Goal: Complete application form

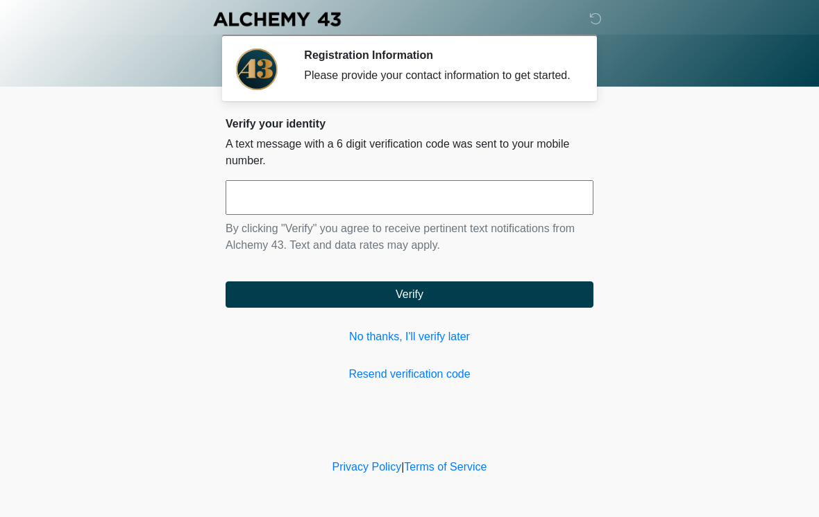
click at [499, 207] on input "text" at bounding box center [409, 197] width 368 height 35
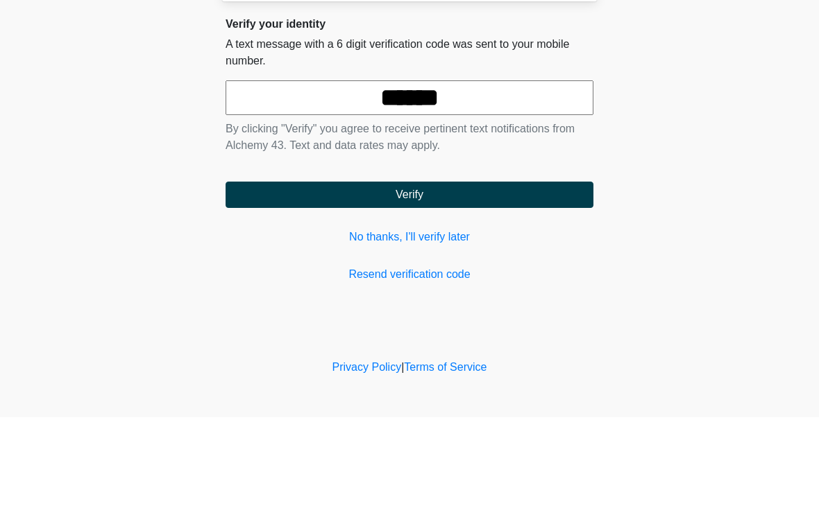
type input "******"
click at [459, 282] on button "Verify" at bounding box center [409, 295] width 368 height 26
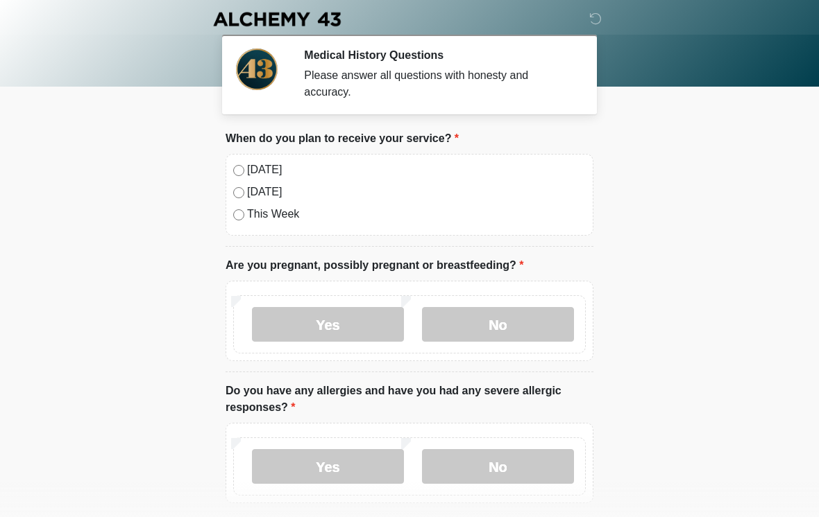
click at [256, 164] on label "[DATE]" at bounding box center [416, 170] width 339 height 17
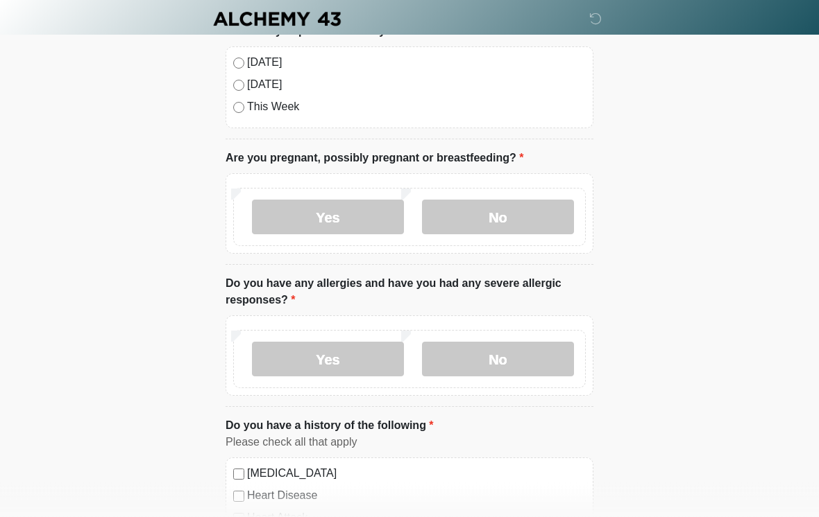
scroll to position [111, 0]
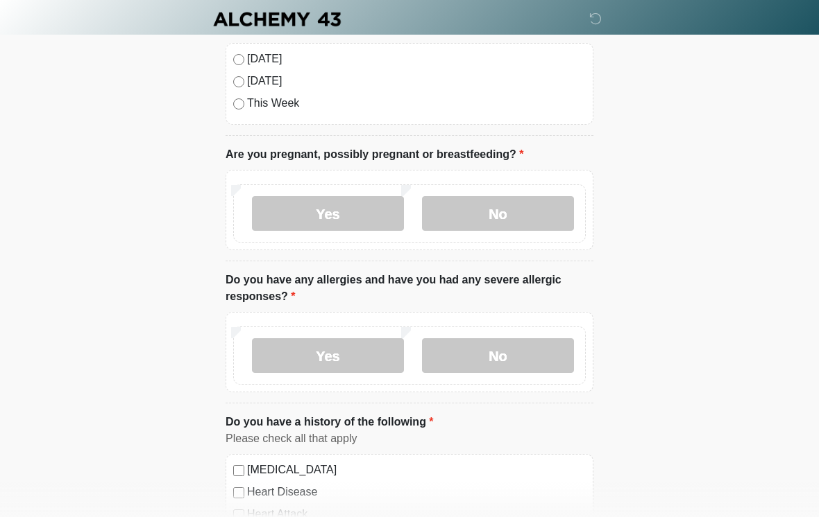
click at [479, 207] on label "No" at bounding box center [498, 213] width 152 height 35
click at [535, 362] on label "No" at bounding box center [498, 356] width 152 height 35
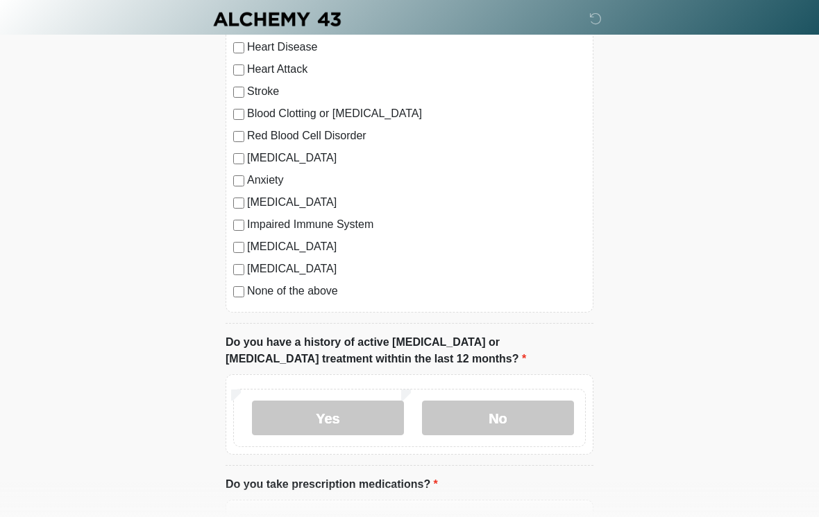
scroll to position [560, 0]
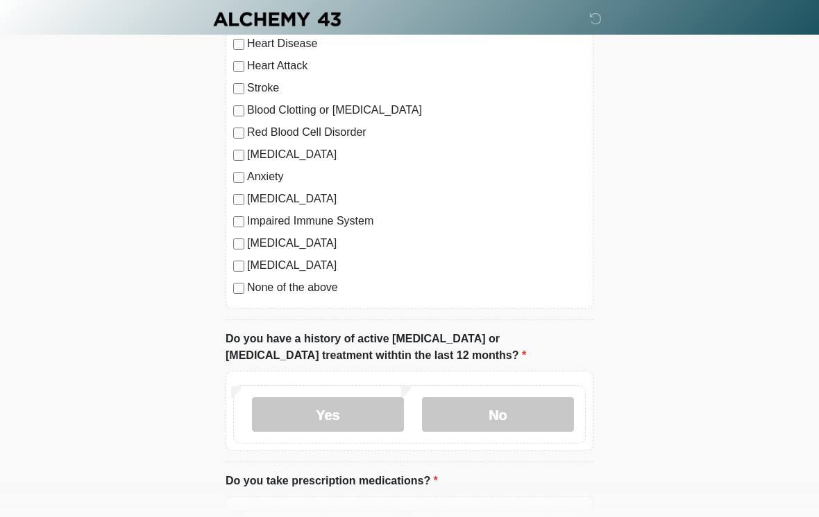
click at [541, 406] on label "No" at bounding box center [498, 414] width 152 height 35
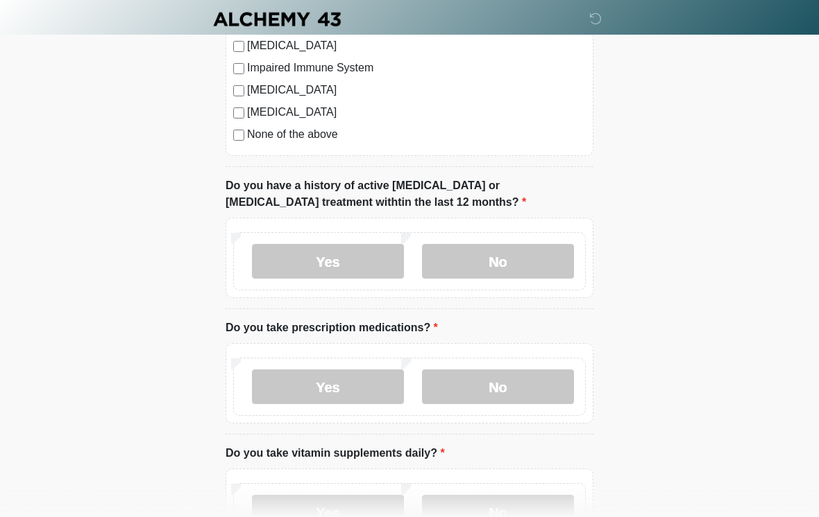
scroll to position [715, 0]
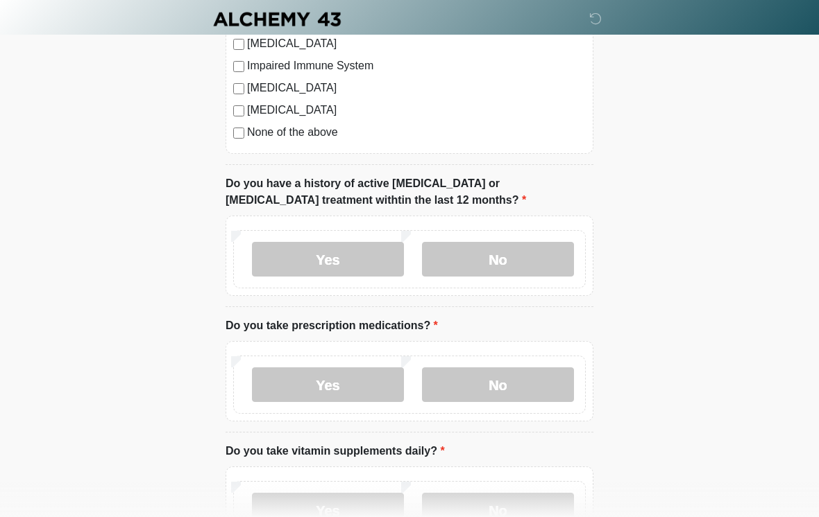
click at [358, 377] on label "Yes" at bounding box center [328, 385] width 152 height 35
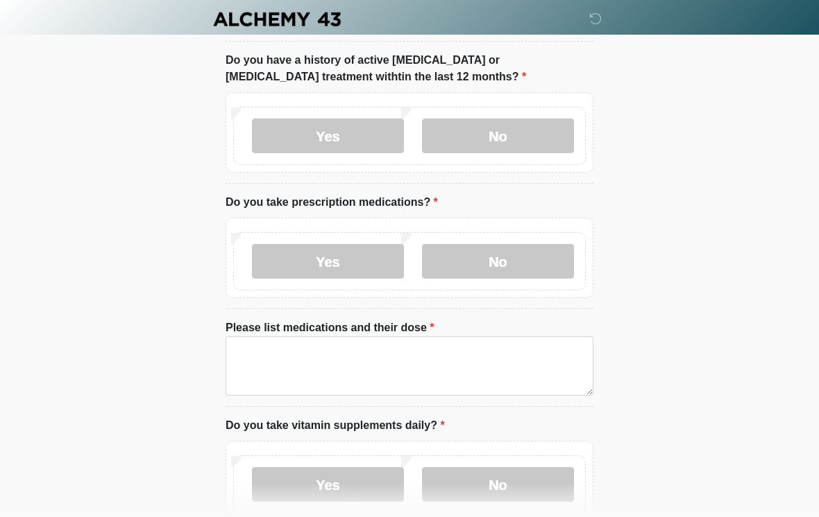
scroll to position [848, 0]
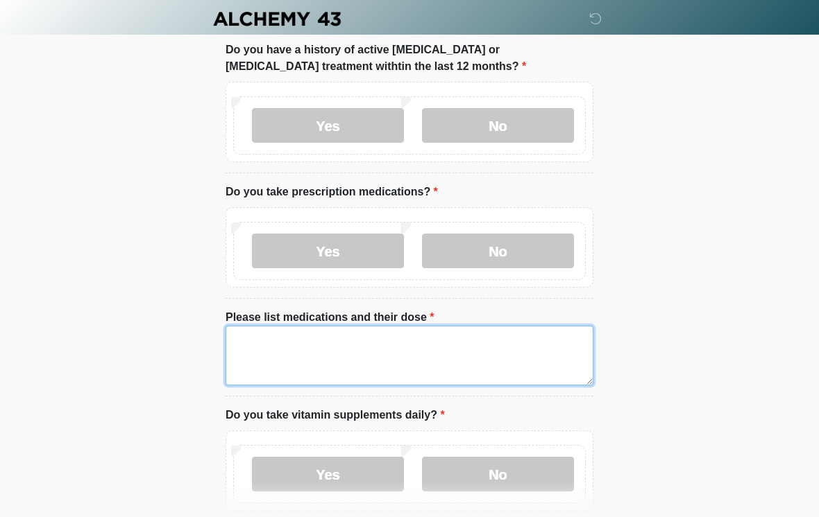
click at [504, 341] on textarea "Please list medications and their dose" at bounding box center [409, 357] width 368 height 60
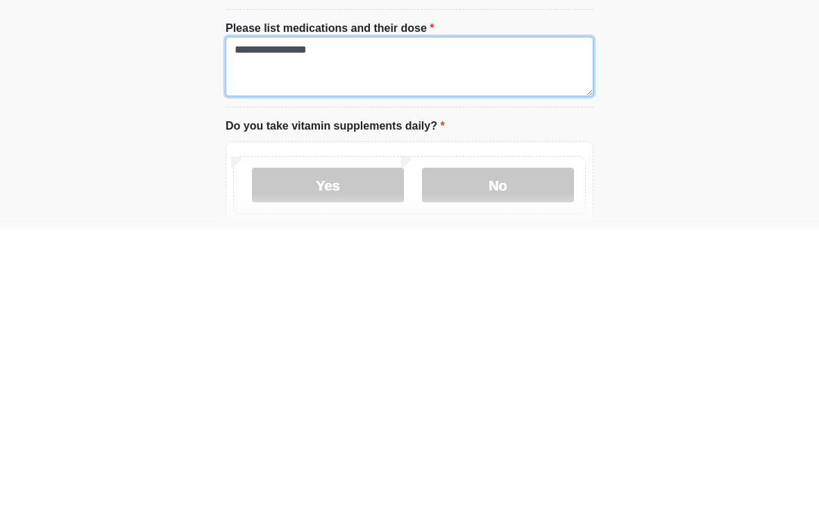
type textarea "**********"
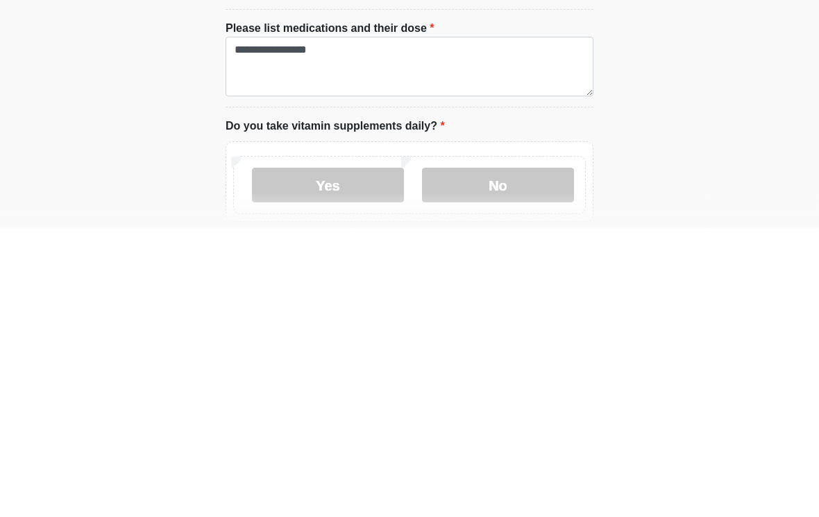
click at [486, 458] on label "No" at bounding box center [498, 475] width 152 height 35
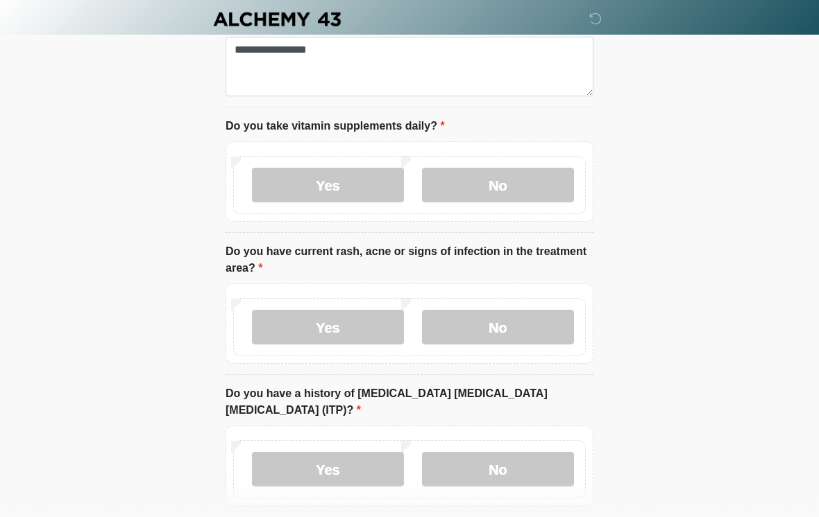
click at [490, 336] on label "No" at bounding box center [498, 327] width 152 height 35
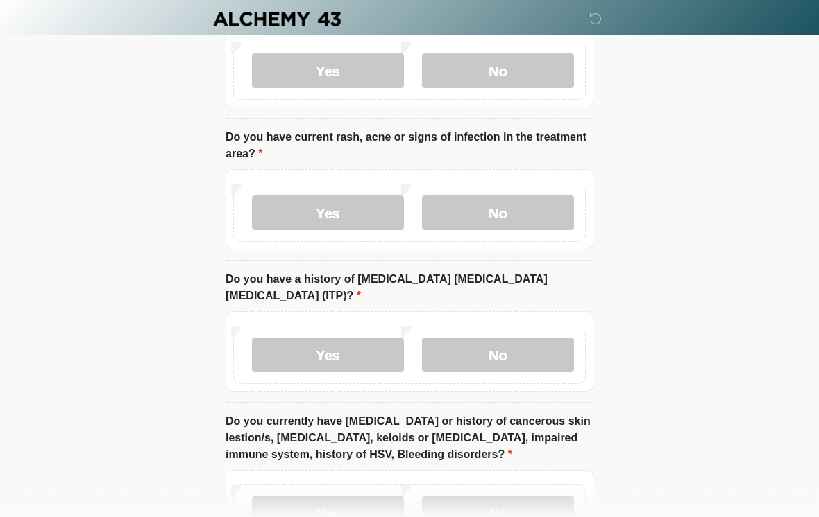
scroll to position [1267, 0]
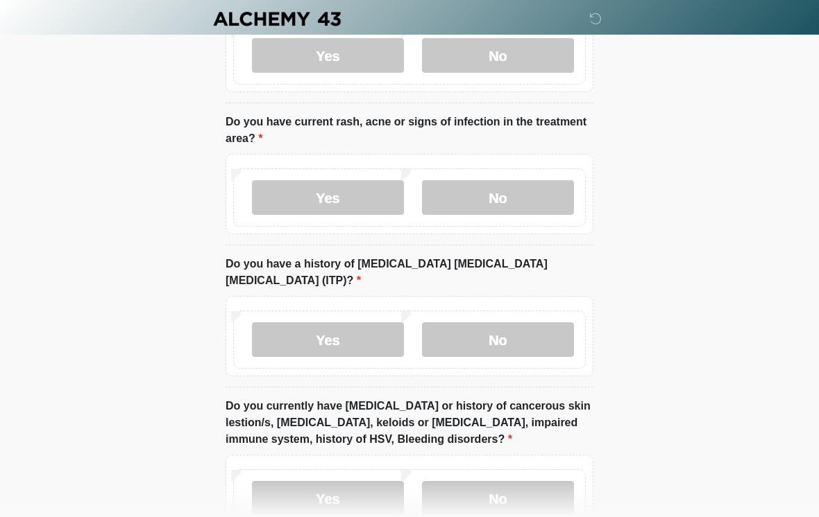
click at [511, 323] on label "No" at bounding box center [498, 340] width 152 height 35
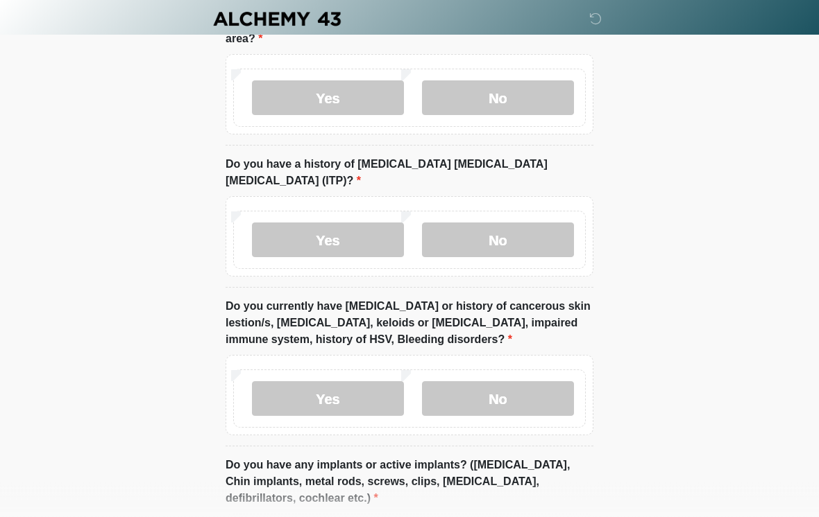
scroll to position [1371, 0]
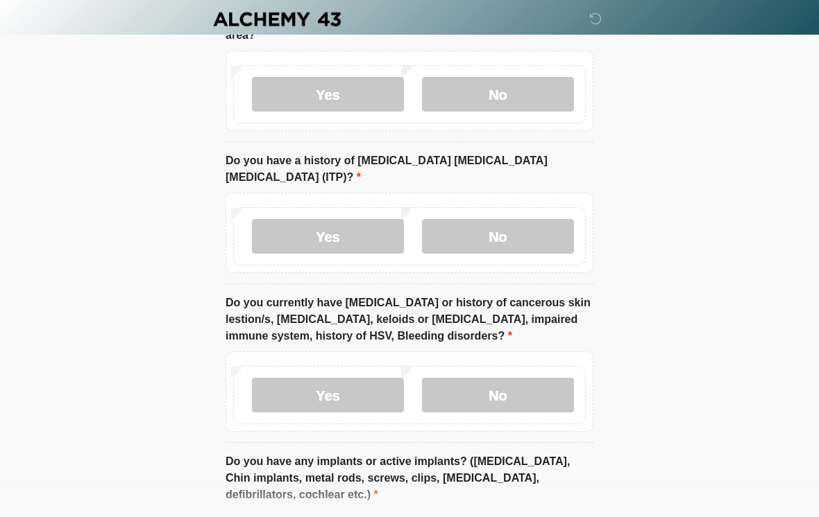
click at [361, 378] on label "Yes" at bounding box center [328, 395] width 152 height 35
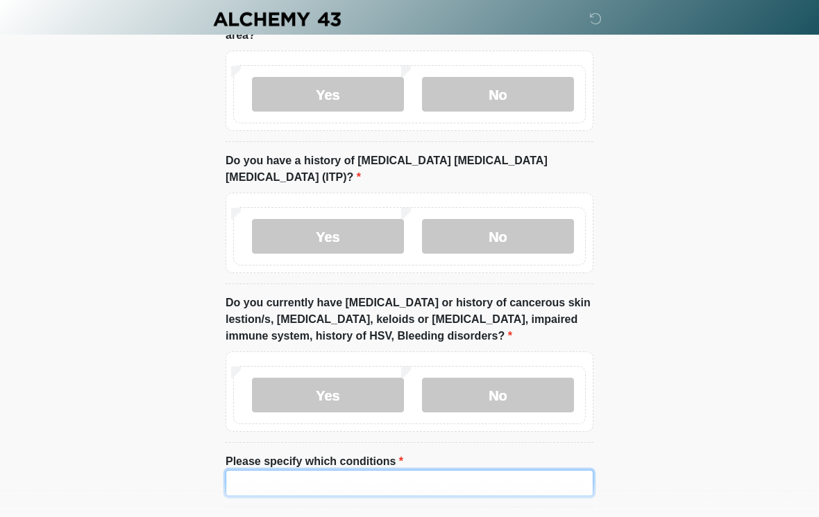
click at [406, 470] on input "Please specify which conditions" at bounding box center [409, 483] width 368 height 26
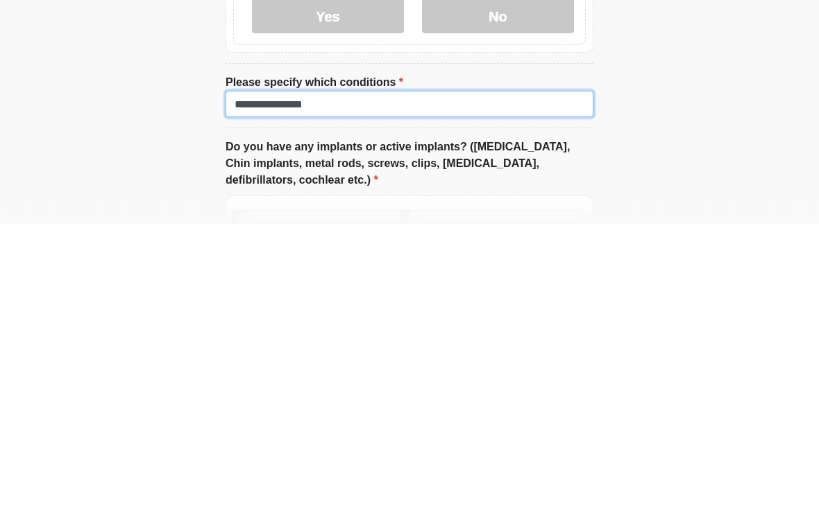
scroll to position [1496, 0]
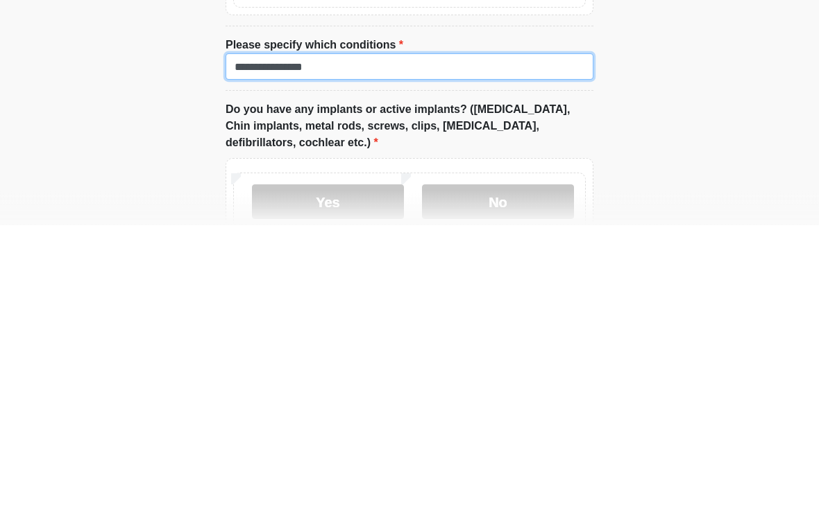
type input "**********"
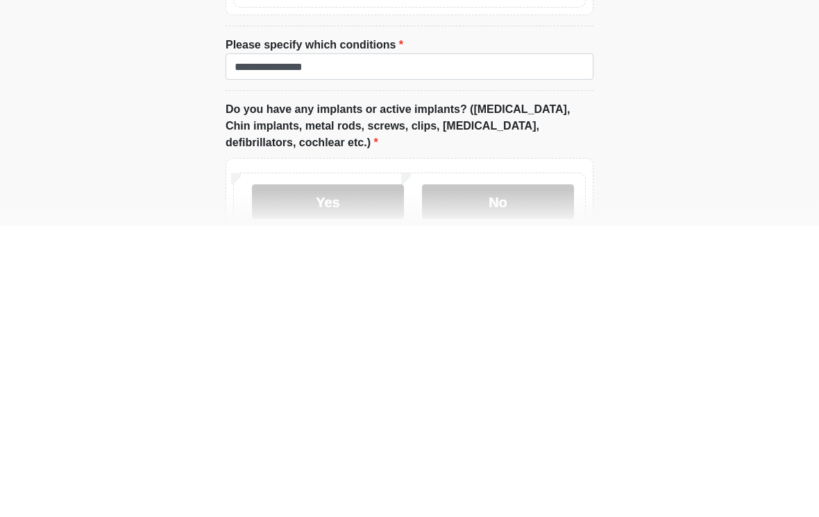
click at [520, 477] on label "No" at bounding box center [498, 494] width 152 height 35
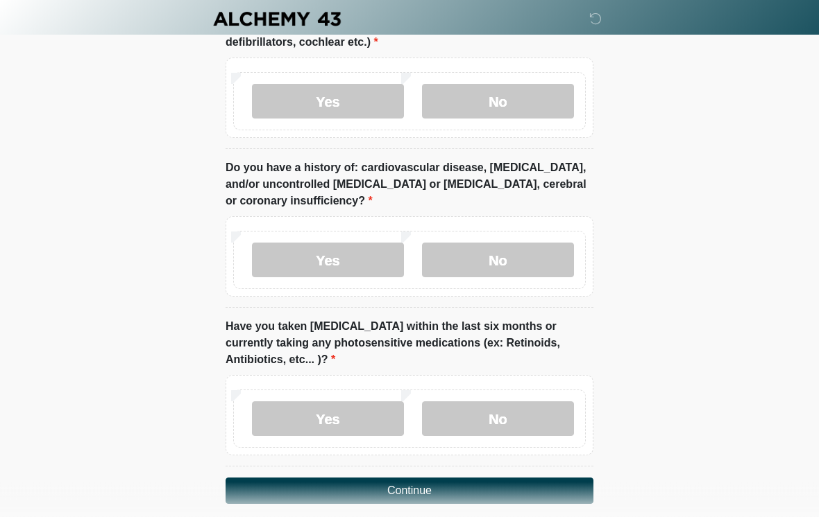
scroll to position [1889, 0]
click at [550, 243] on label "No" at bounding box center [498, 260] width 152 height 35
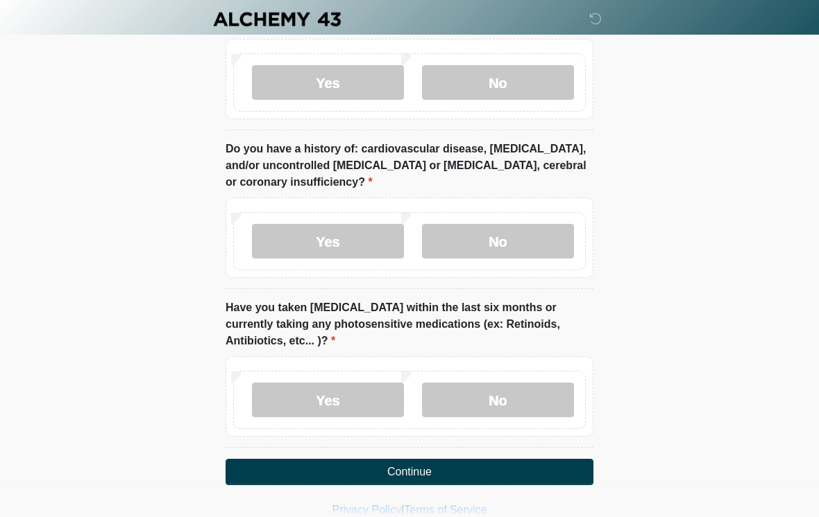
click at [533, 383] on label "No" at bounding box center [498, 400] width 152 height 35
click at [522, 459] on button "Continue" at bounding box center [409, 472] width 368 height 26
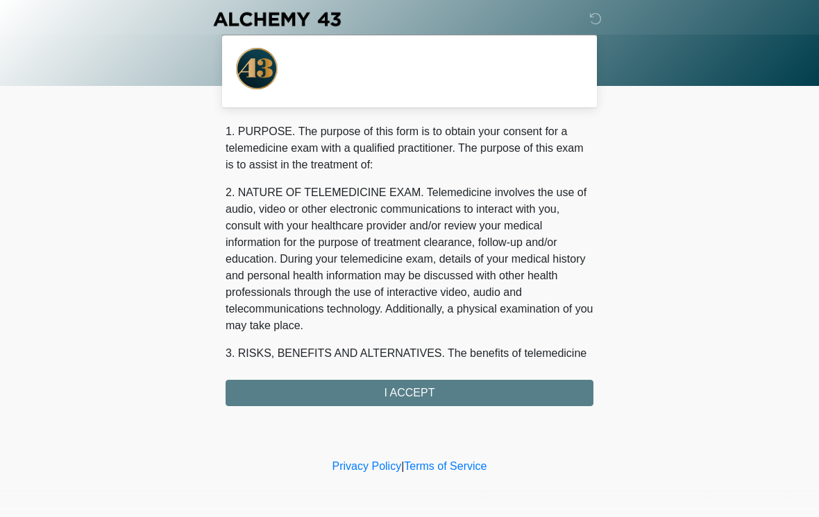
scroll to position [0, 0]
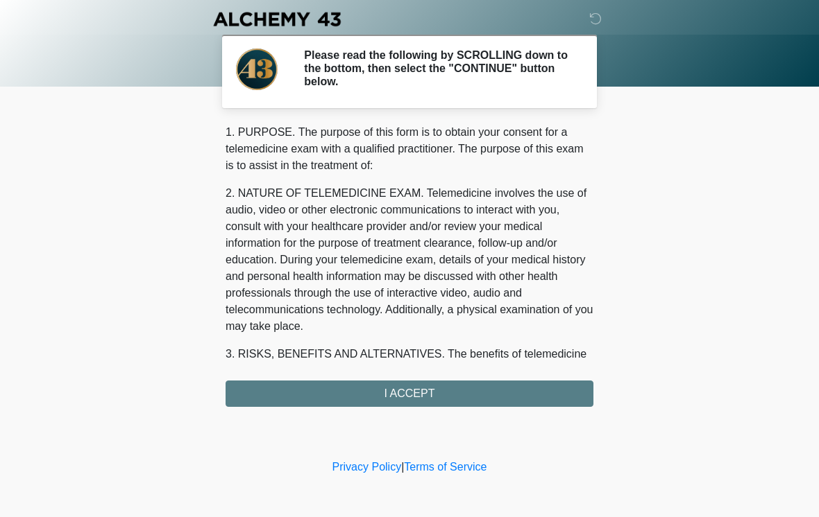
click at [516, 386] on div "1. PURPOSE. The purpose of this form is to obtain your consent for a telemedici…" at bounding box center [409, 265] width 368 height 283
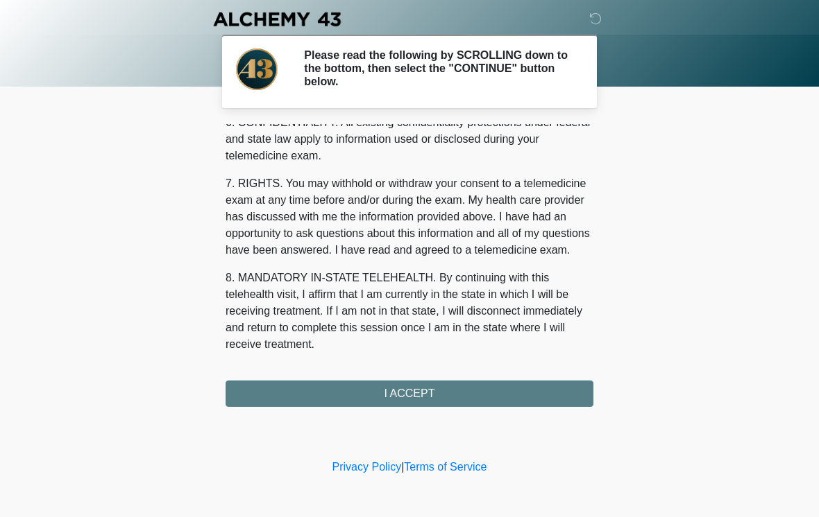
scroll to position [565, 0]
click at [504, 381] on button "I ACCEPT" at bounding box center [409, 394] width 368 height 26
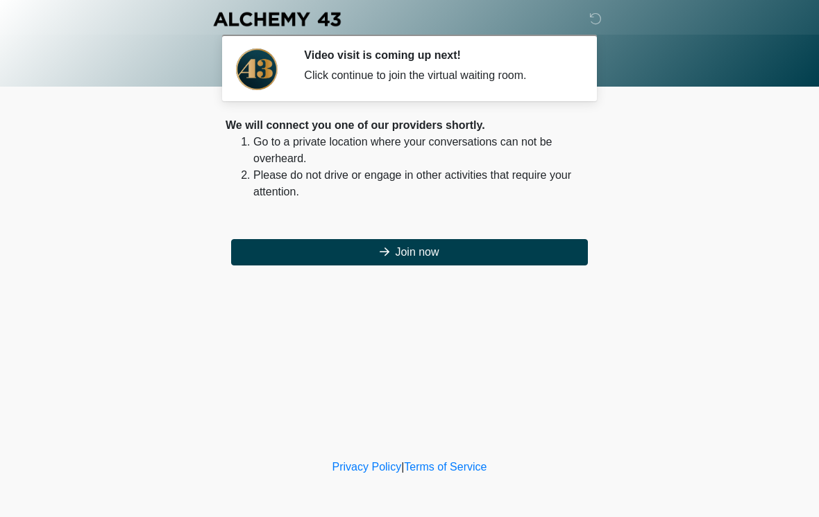
click at [494, 239] on button "Join now" at bounding box center [409, 252] width 357 height 26
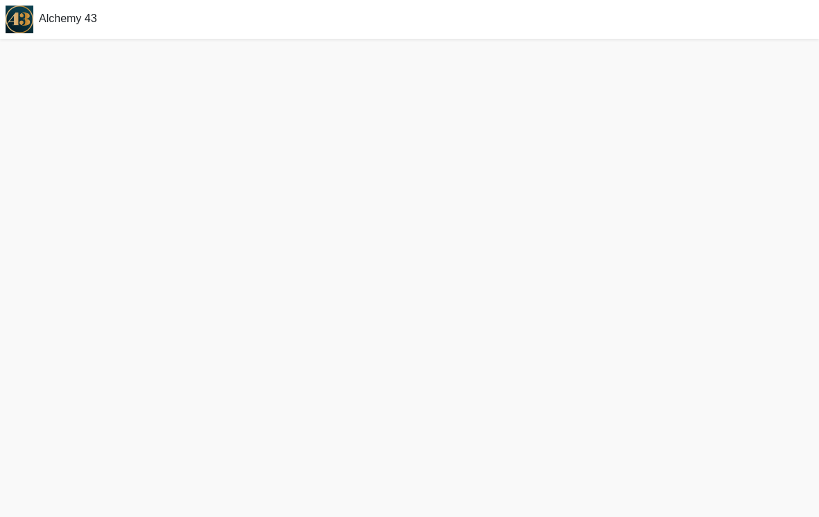
scroll to position [26, 0]
